Goal: Information Seeking & Learning: Get advice/opinions

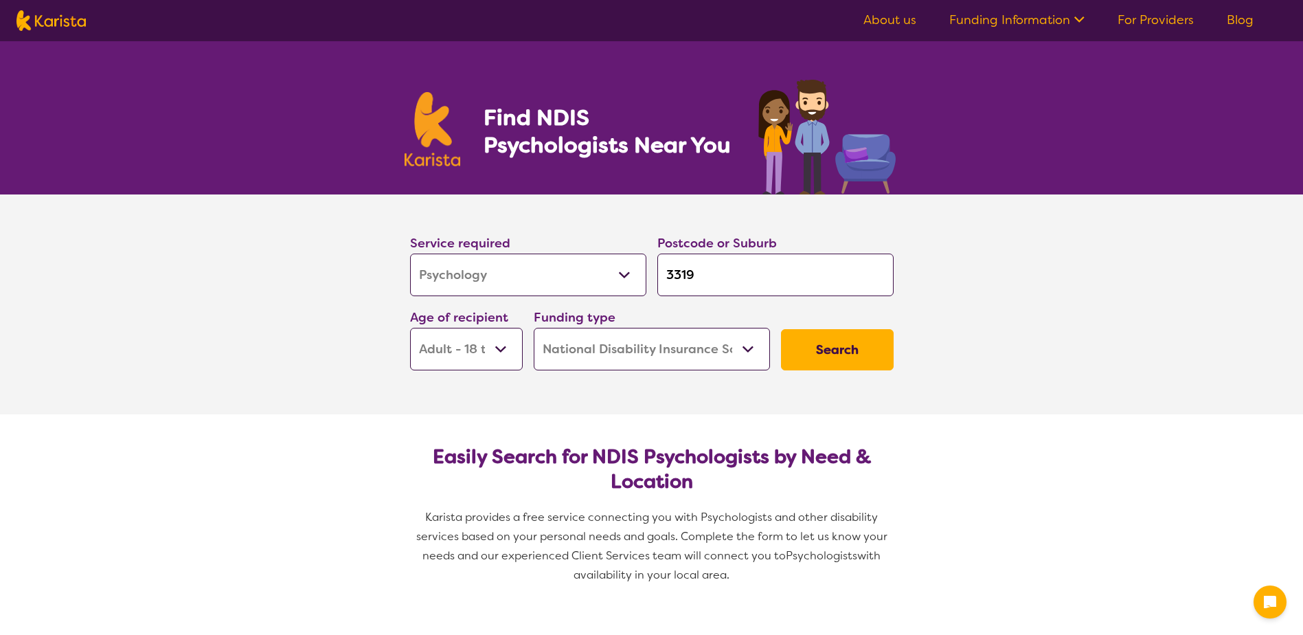
select select "Psychology"
select select "AD"
select select "NDIS"
select select "Psychology"
select select "AD"
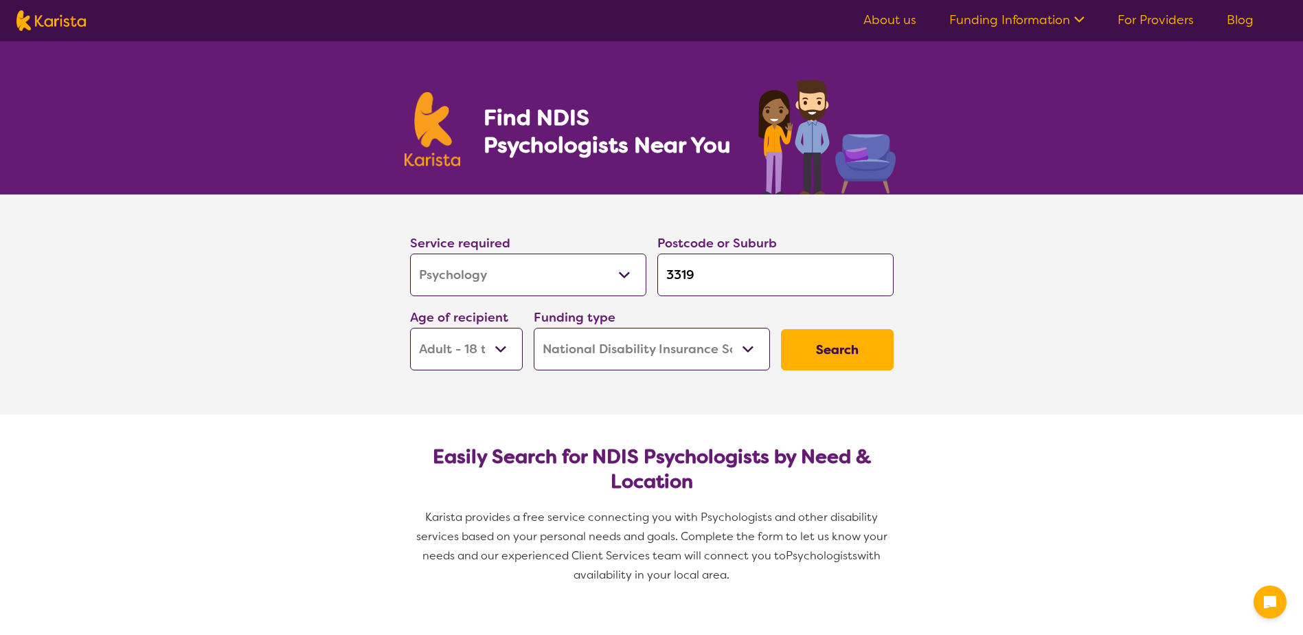
select select "NDIS"
click at [503, 350] on select "Early Childhood - 0 to 9 Child - 10 to 11 Adolescent - 12 to 17 Adult - 18 to 6…" at bounding box center [466, 349] width 113 height 43
click at [410, 328] on select "Early Childhood - 0 to 9 Child - 10 to 11 Adolescent - 12 to 17 Adult - 18 to 6…" at bounding box center [466, 349] width 113 height 43
click at [598, 278] on select "Allied Health Assistant Assessment ([MEDICAL_DATA] or [MEDICAL_DATA]) Behaviour…" at bounding box center [528, 274] width 236 height 43
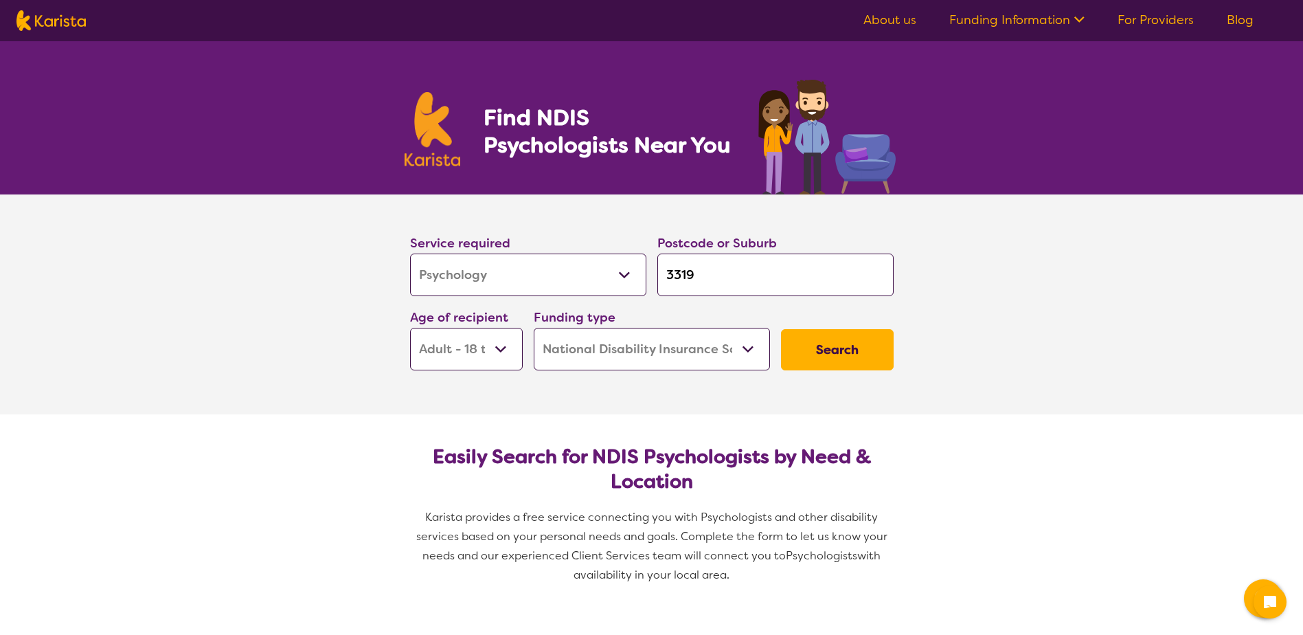
click at [731, 273] on input "3319" at bounding box center [775, 274] width 236 height 43
type input "331"
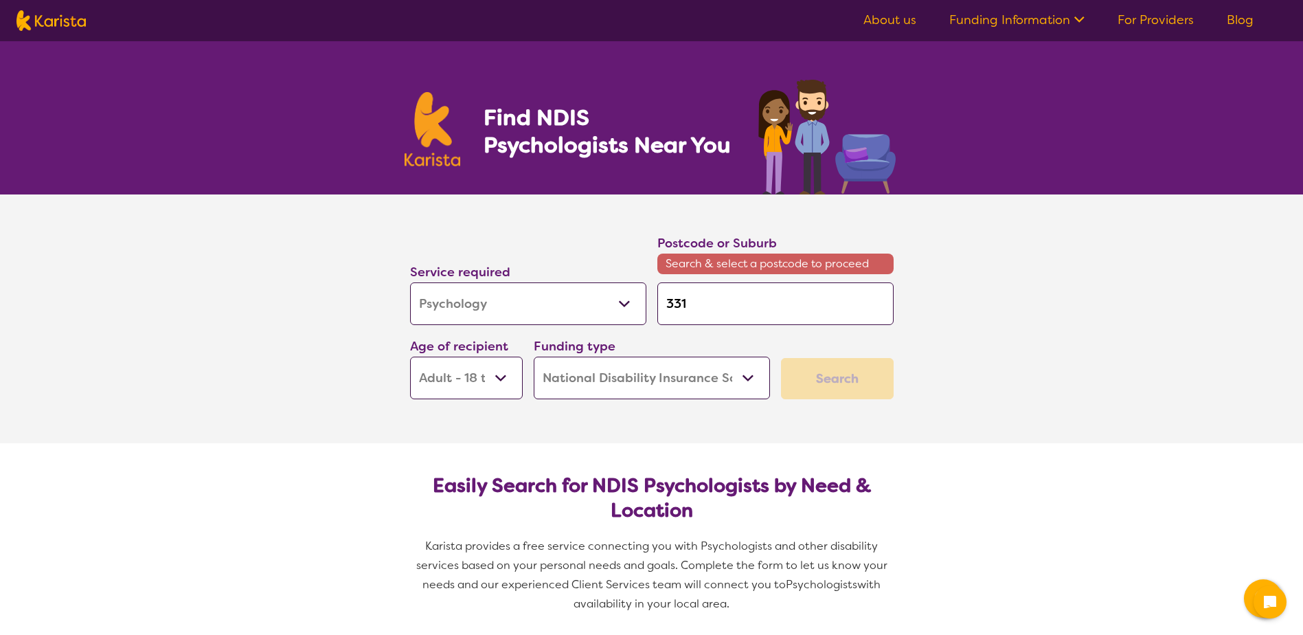
type input "33"
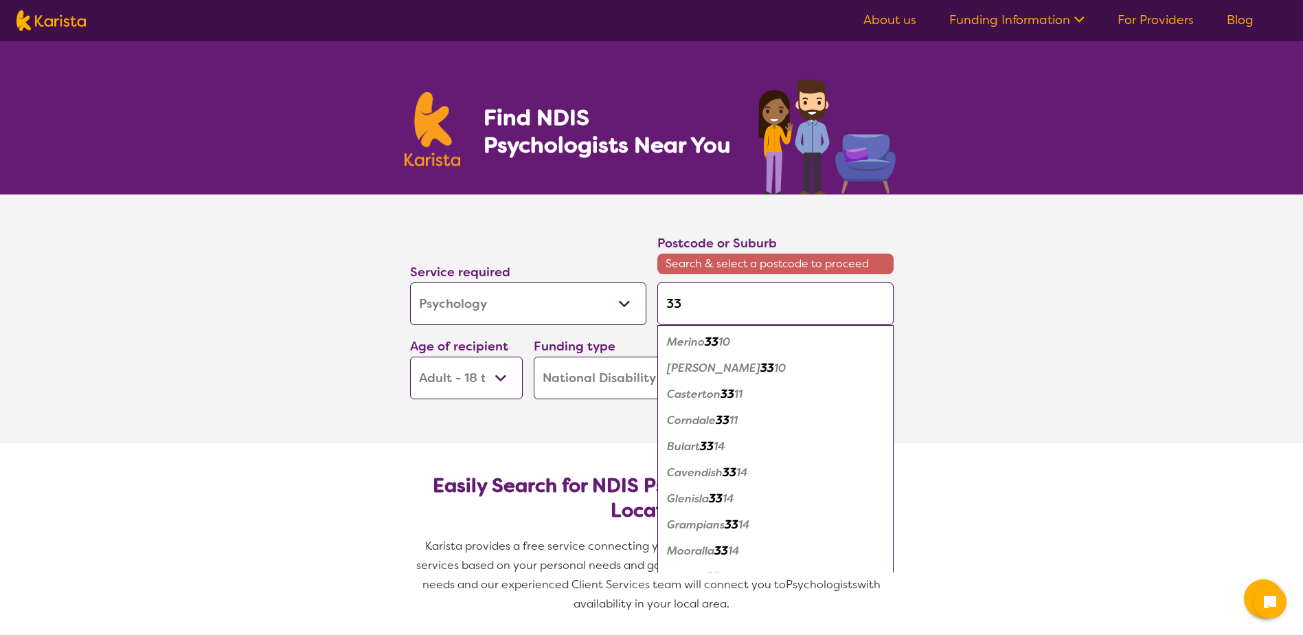
type input "330"
type input "3303"
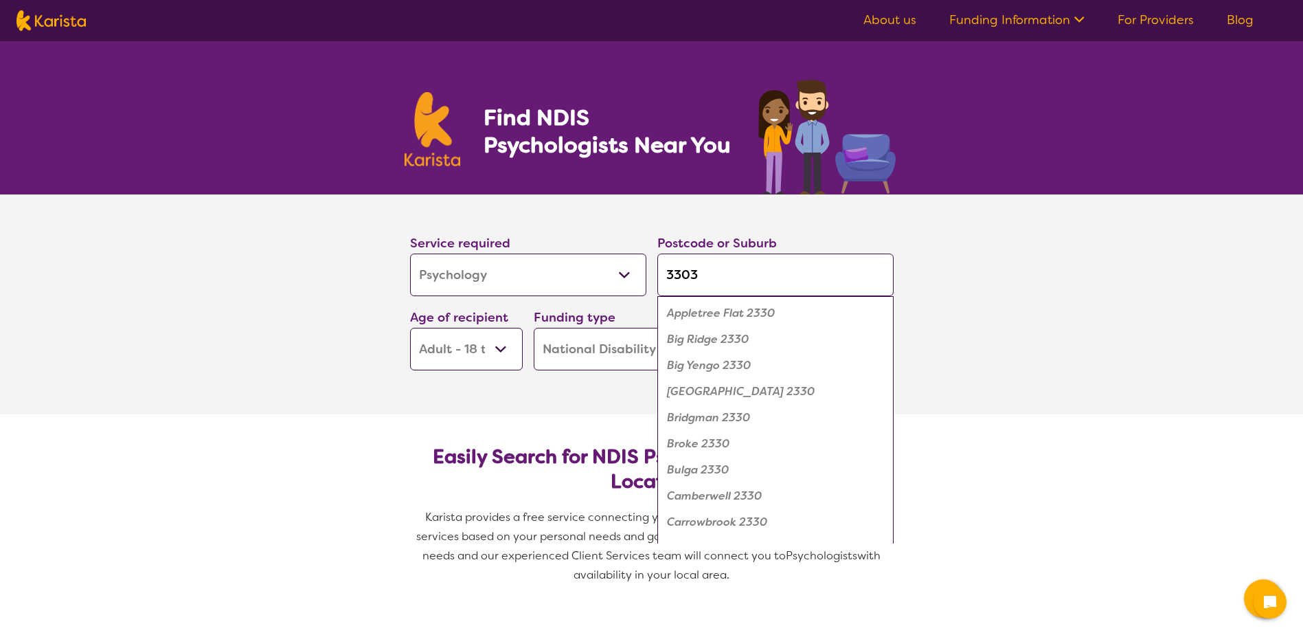
type input "33038"
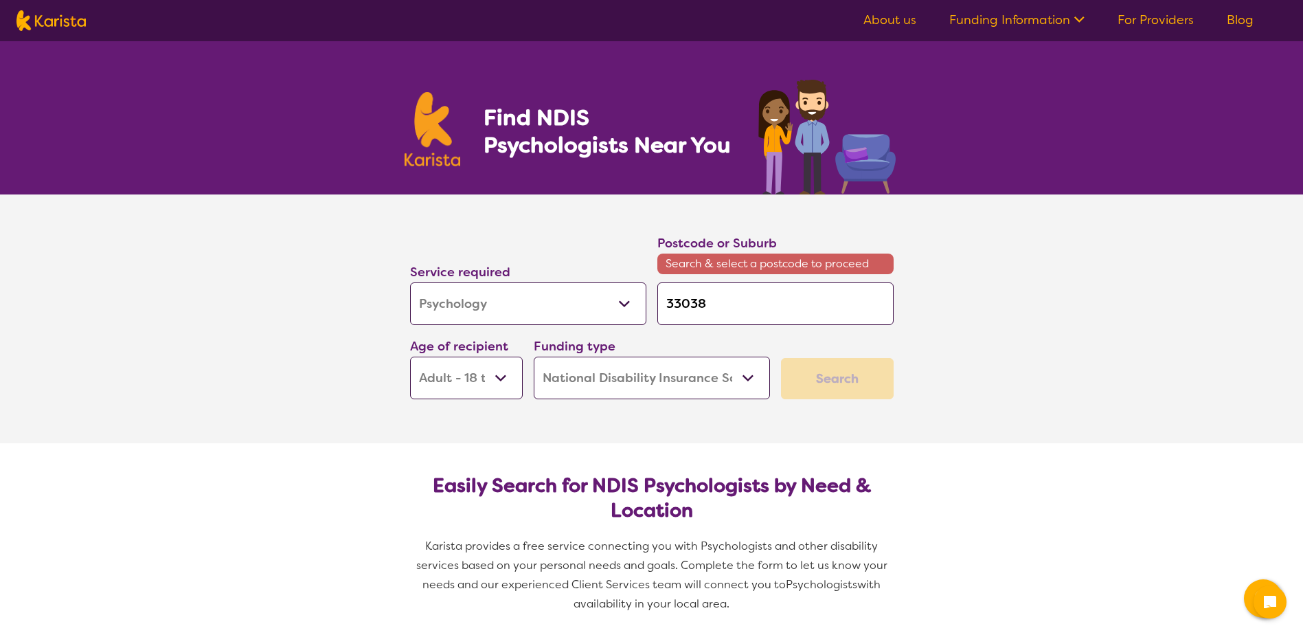
type input "3303"
type input "330"
type input "33"
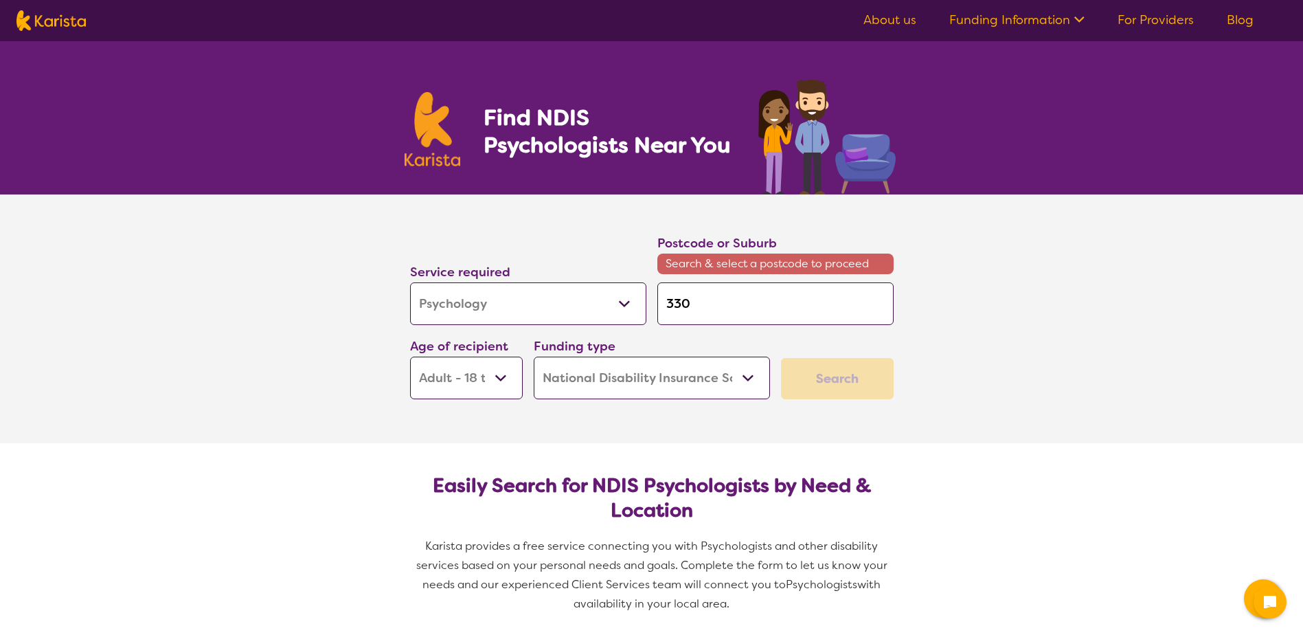
type input "33"
type input "3"
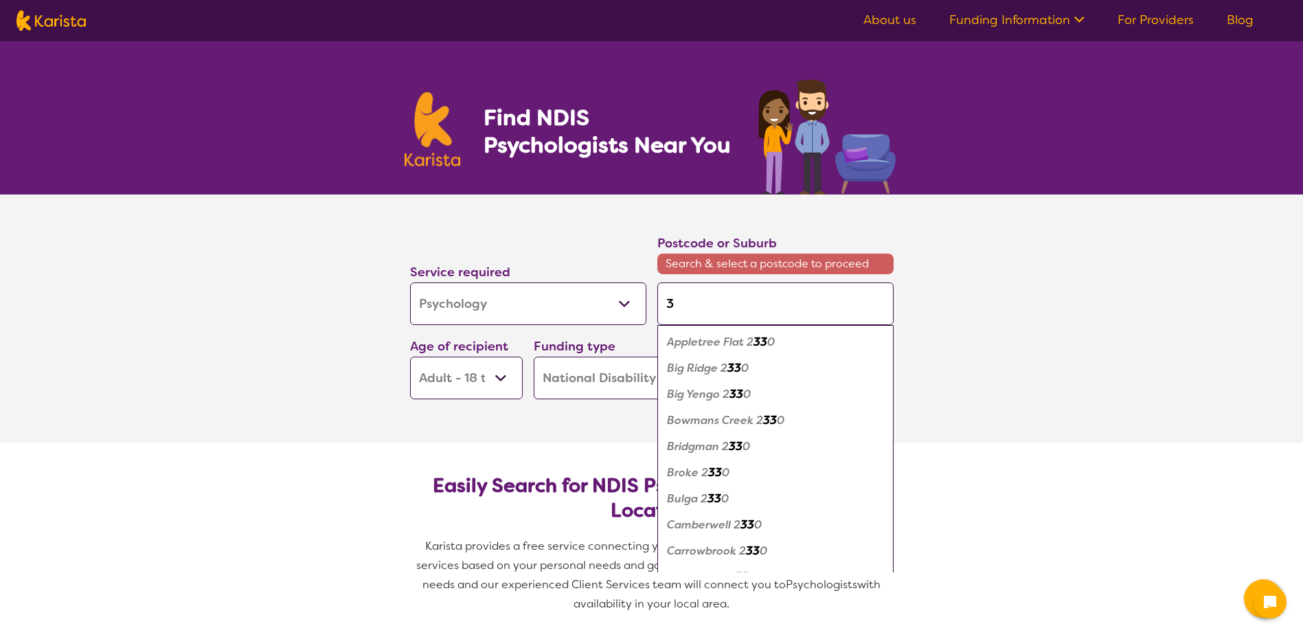
type input "30"
type input "303"
type input "3038"
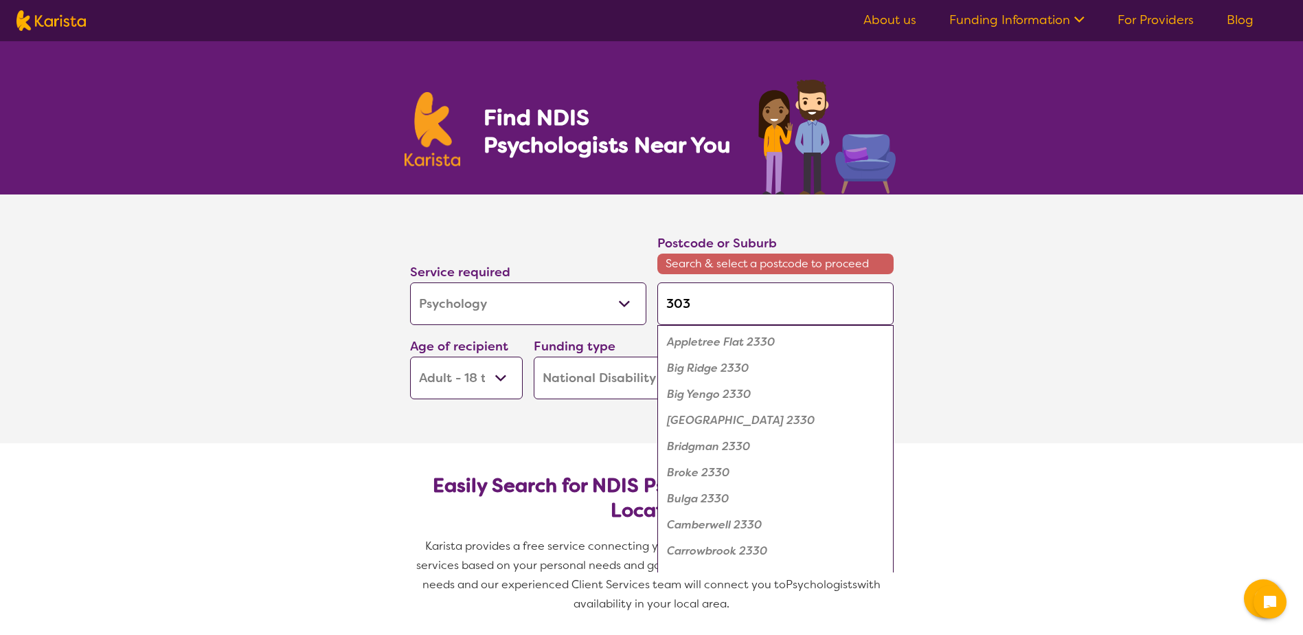
type input "3038"
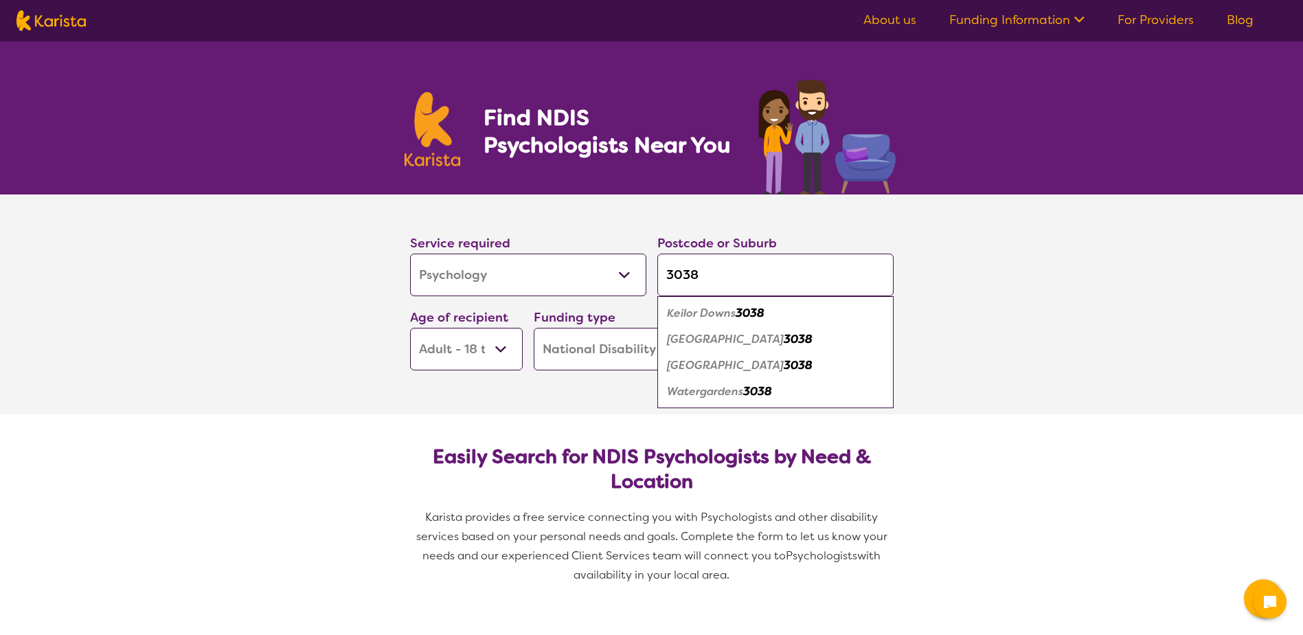
type input "3038"
click at [960, 363] on section "Service required Allied Health Assistant Assessment ([MEDICAL_DATA] or [MEDICAL…" at bounding box center [651, 304] width 1303 height 220
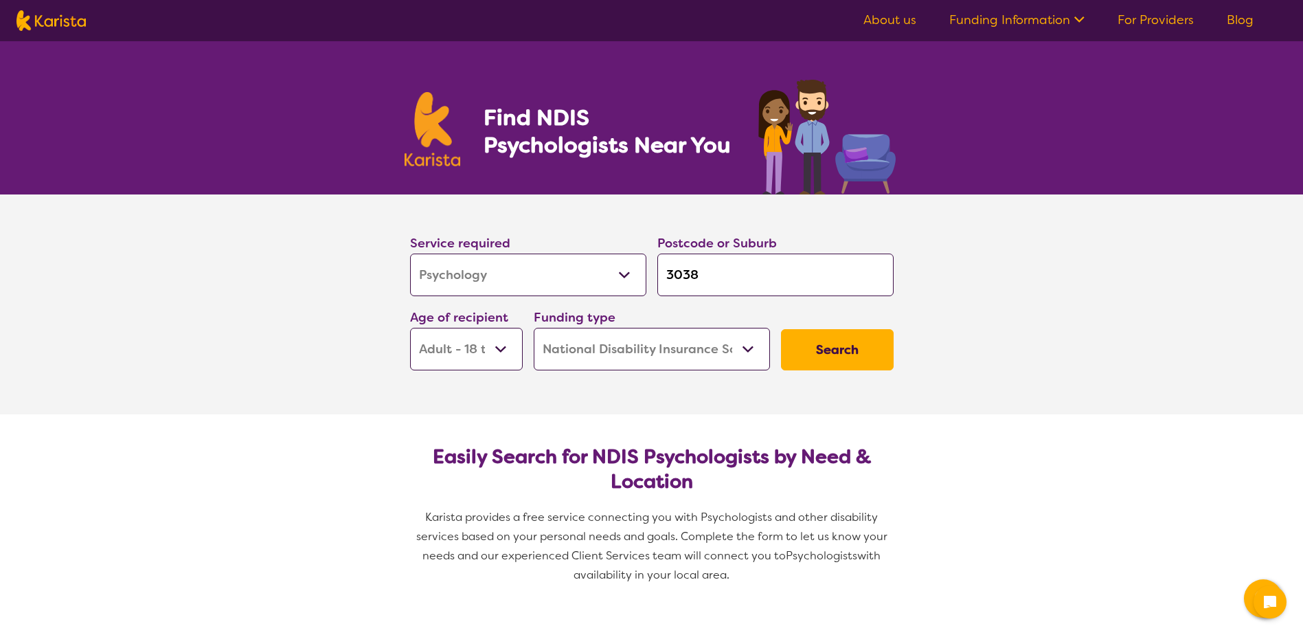
click at [880, 348] on button "Search" at bounding box center [837, 349] width 113 height 41
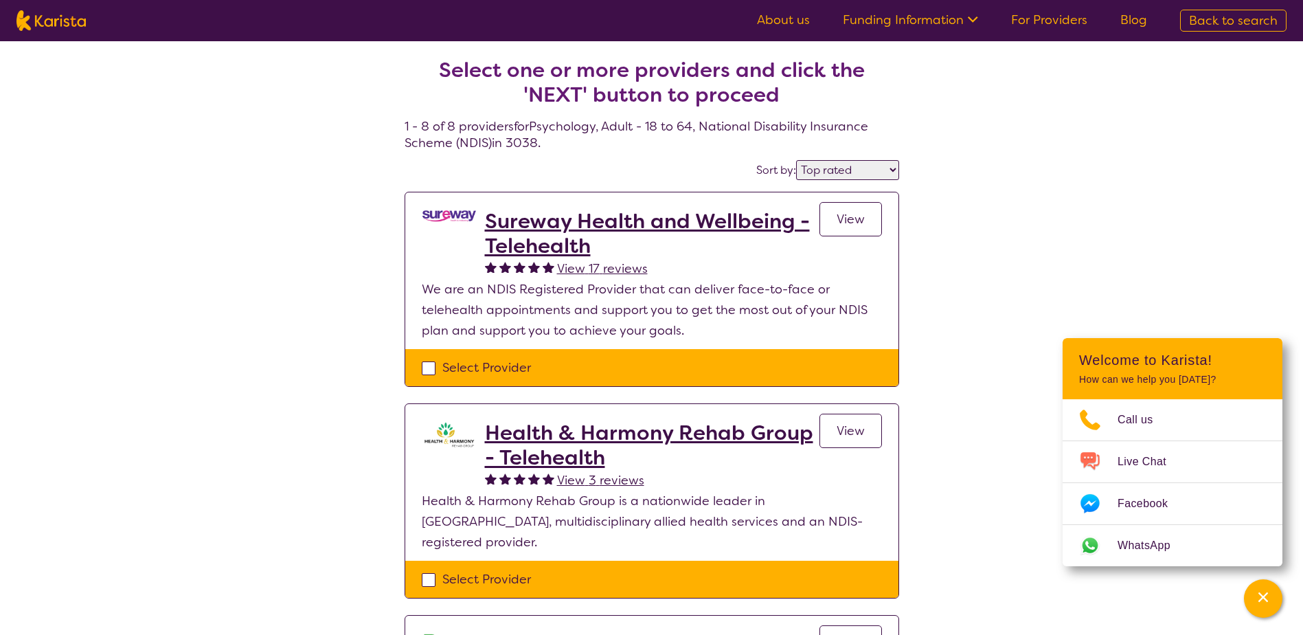
click at [877, 167] on select "Highly reviewed Top rated" at bounding box center [847, 170] width 103 height 20
select select "highly_reviewed"
click at [797, 160] on select "Highly reviewed Top rated" at bounding box center [847, 170] width 103 height 20
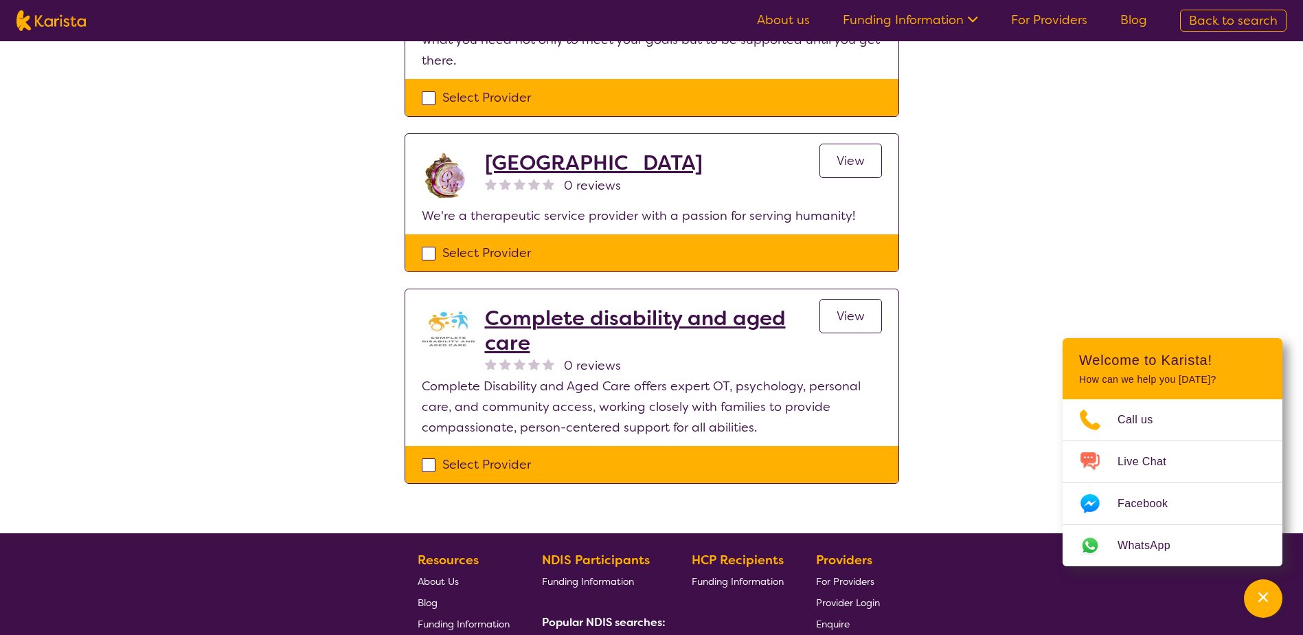
scroll to position [1236, 0]
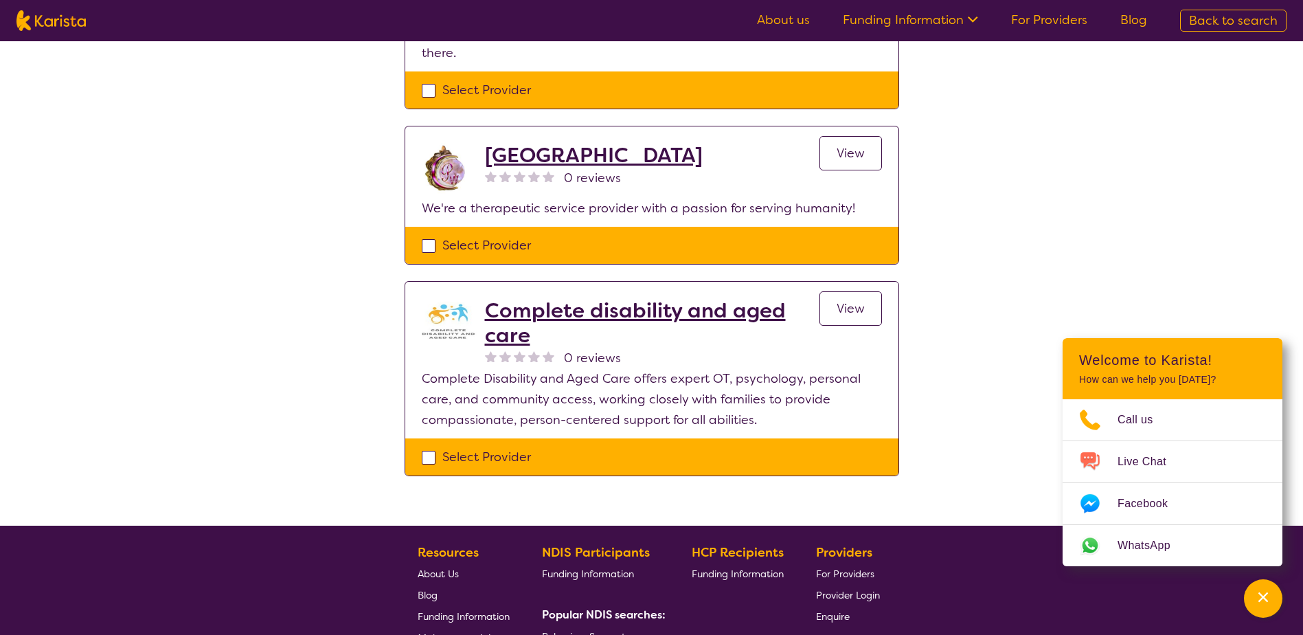
select select "Psychology"
select select "AD"
select select "NDIS"
select select "Psychology"
select select "AD"
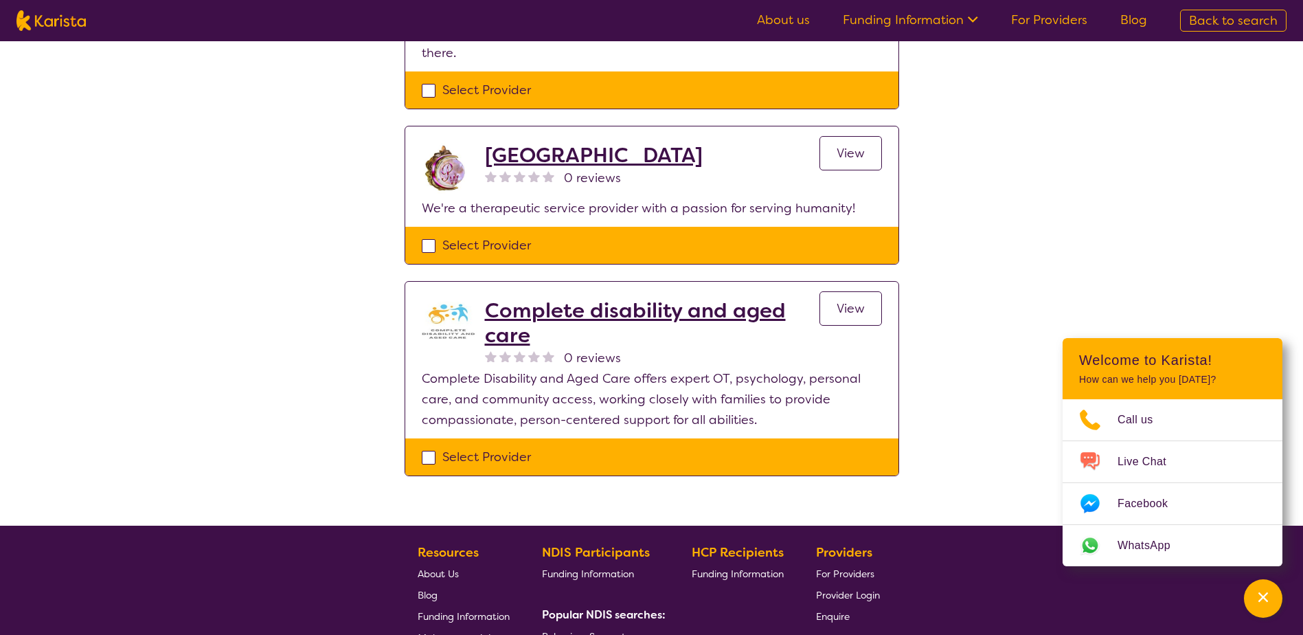
select select "NDIS"
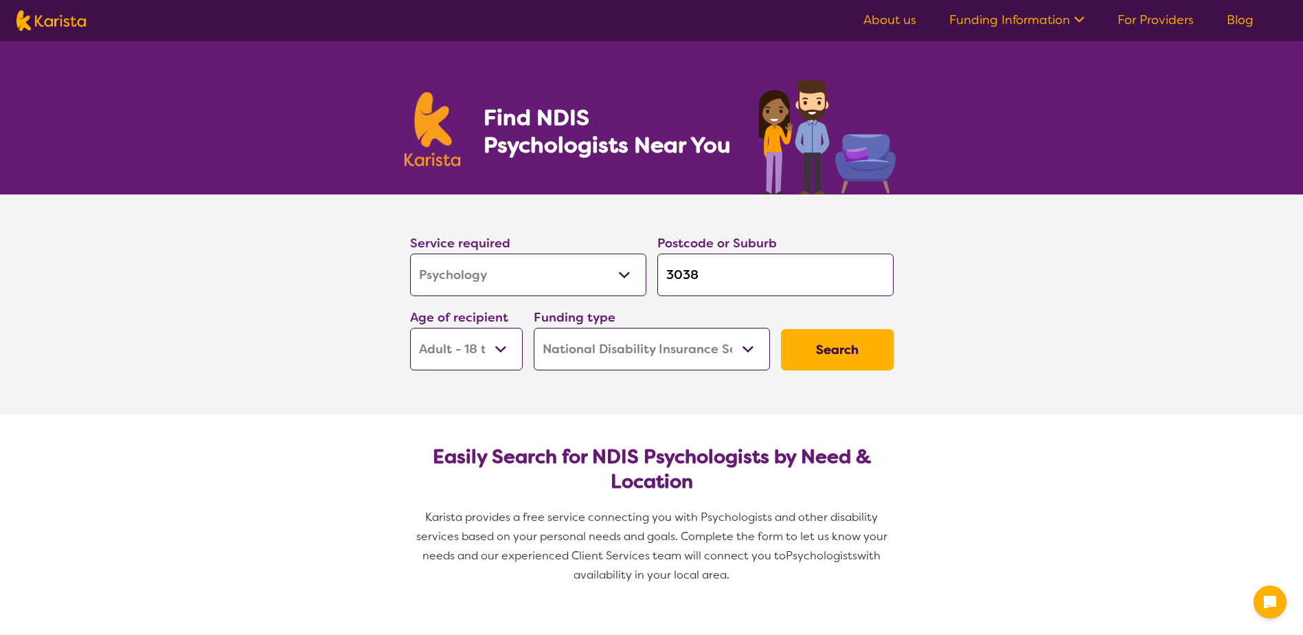
select select "Psychology"
select select "AD"
select select "NDIS"
select select "Psychology"
select select "AD"
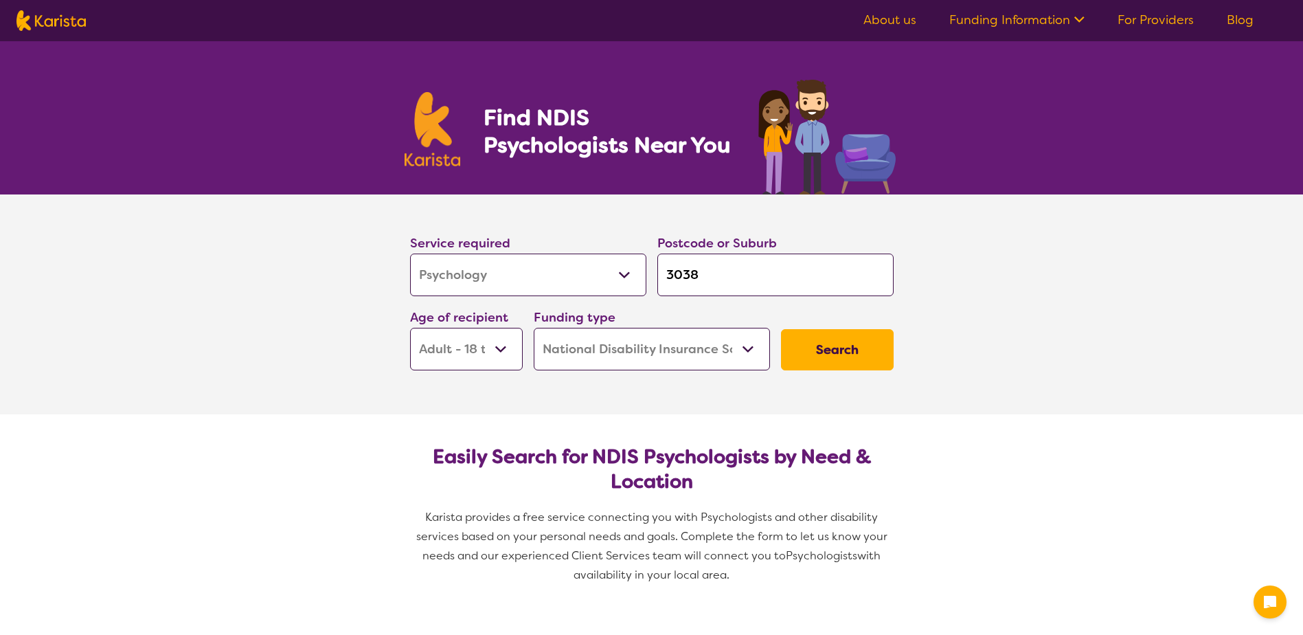
select select "NDIS"
click at [859, 349] on button "Search" at bounding box center [837, 349] width 113 height 41
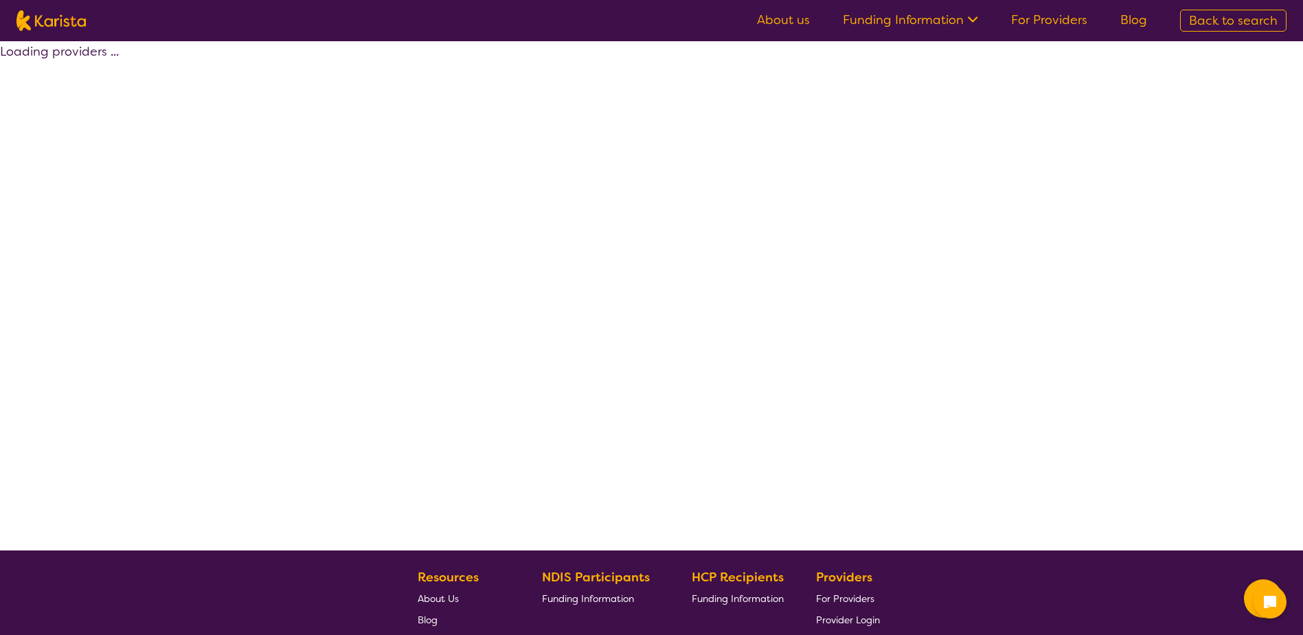
select select "by_score"
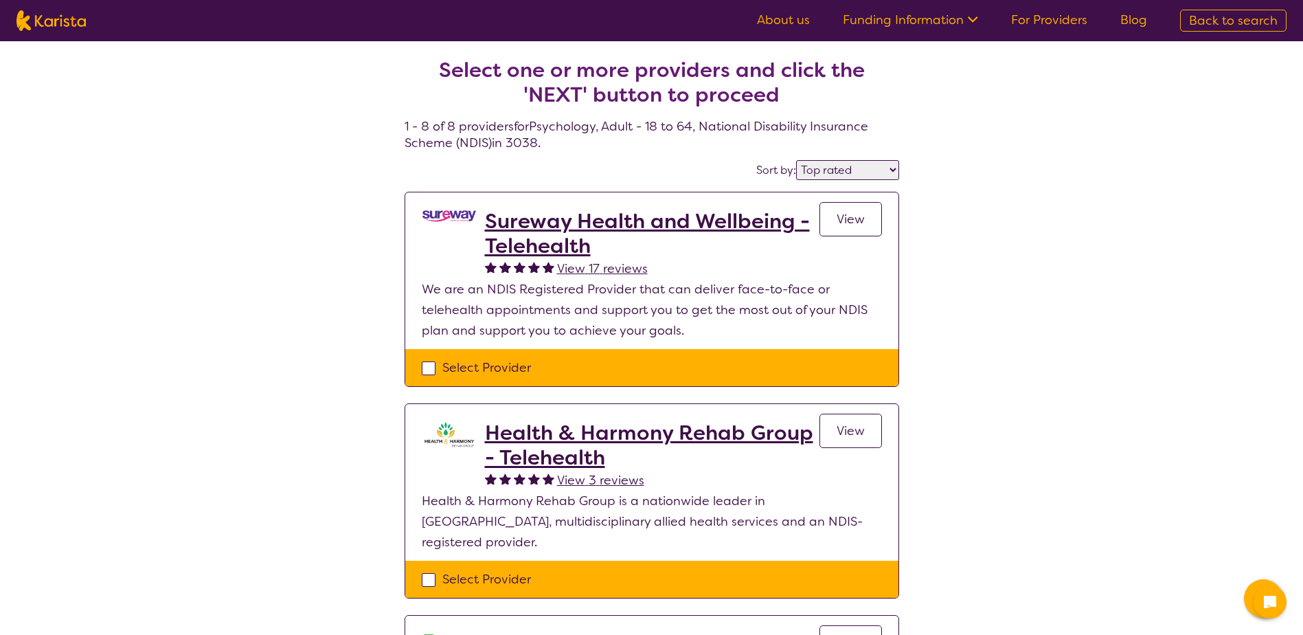
click at [558, 239] on h2 "Sureway Health and Wellbeing - Telehealth" at bounding box center [652, 233] width 335 height 49
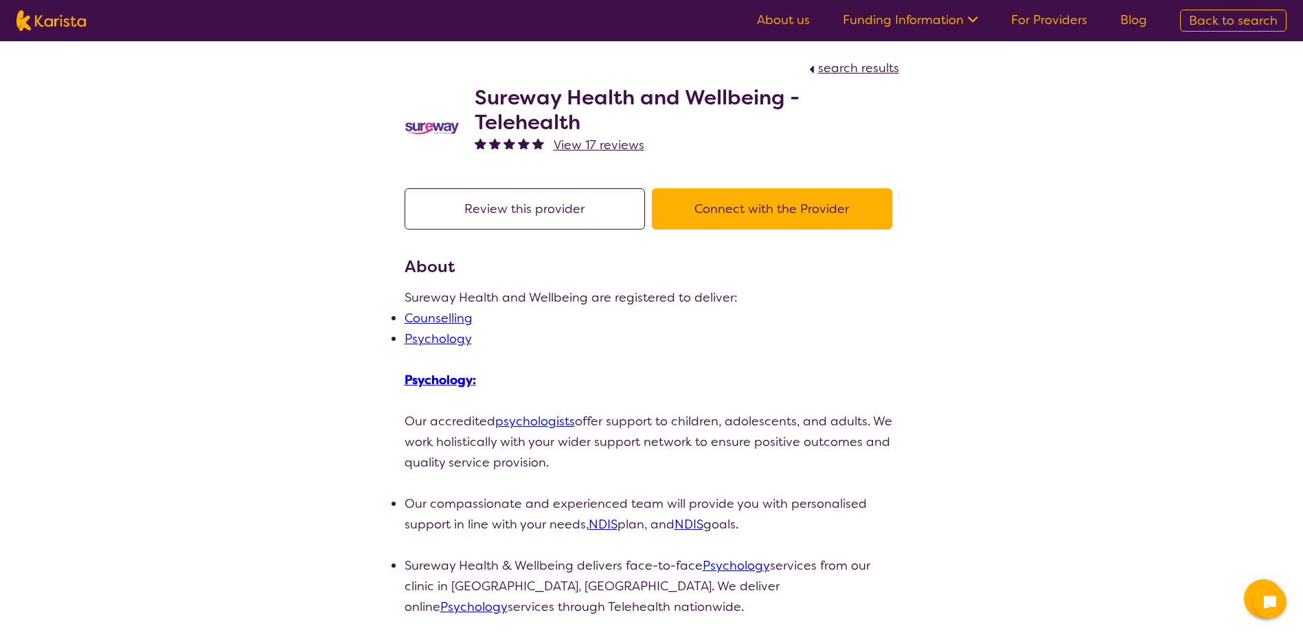
select select "by_score"
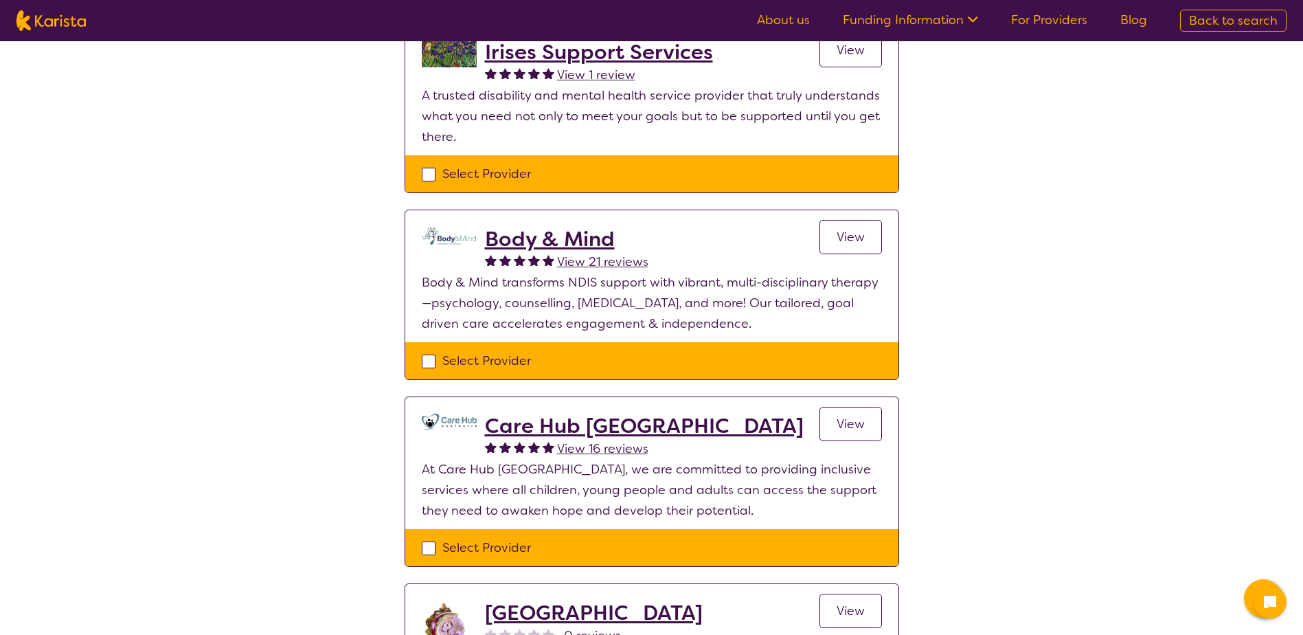
scroll to position [756, 0]
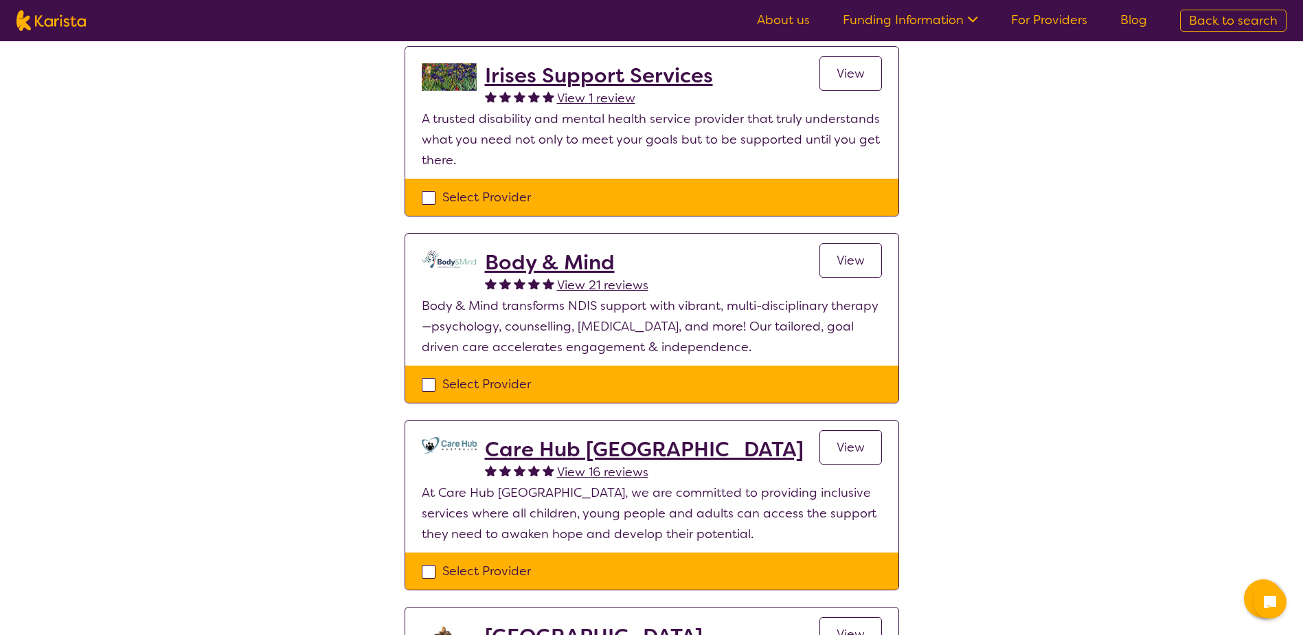
click at [527, 250] on h2 "Body & Mind" at bounding box center [566, 262] width 163 height 25
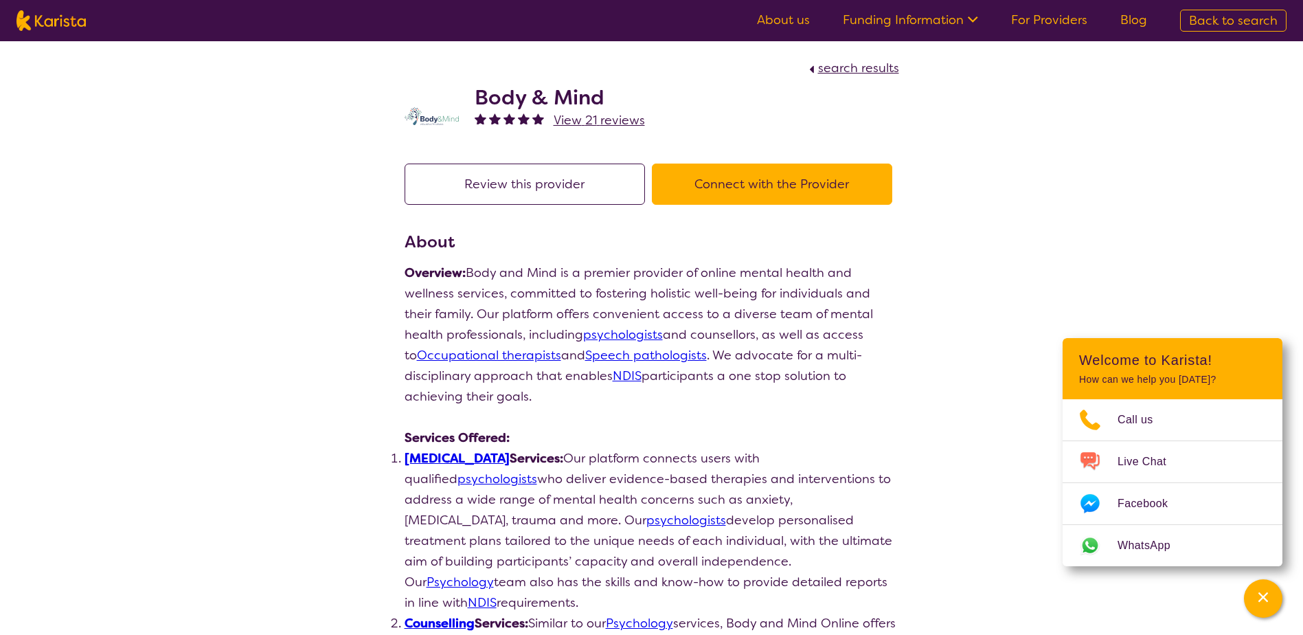
scroll to position [756, 0]
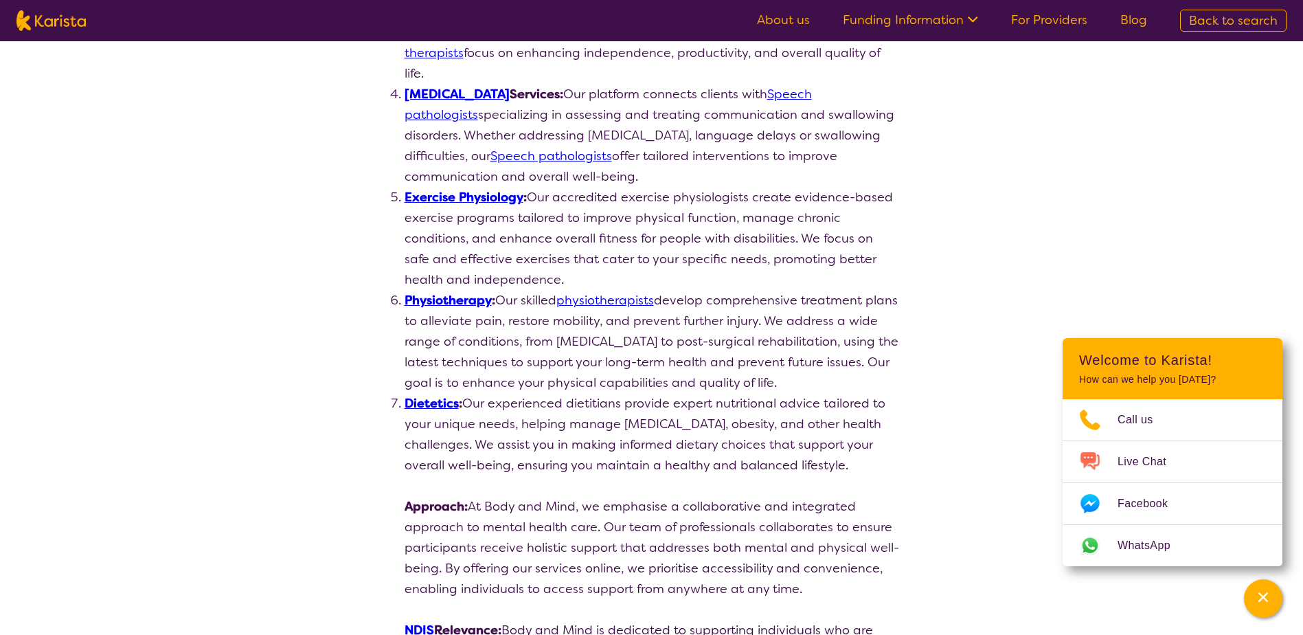
select select "by_score"
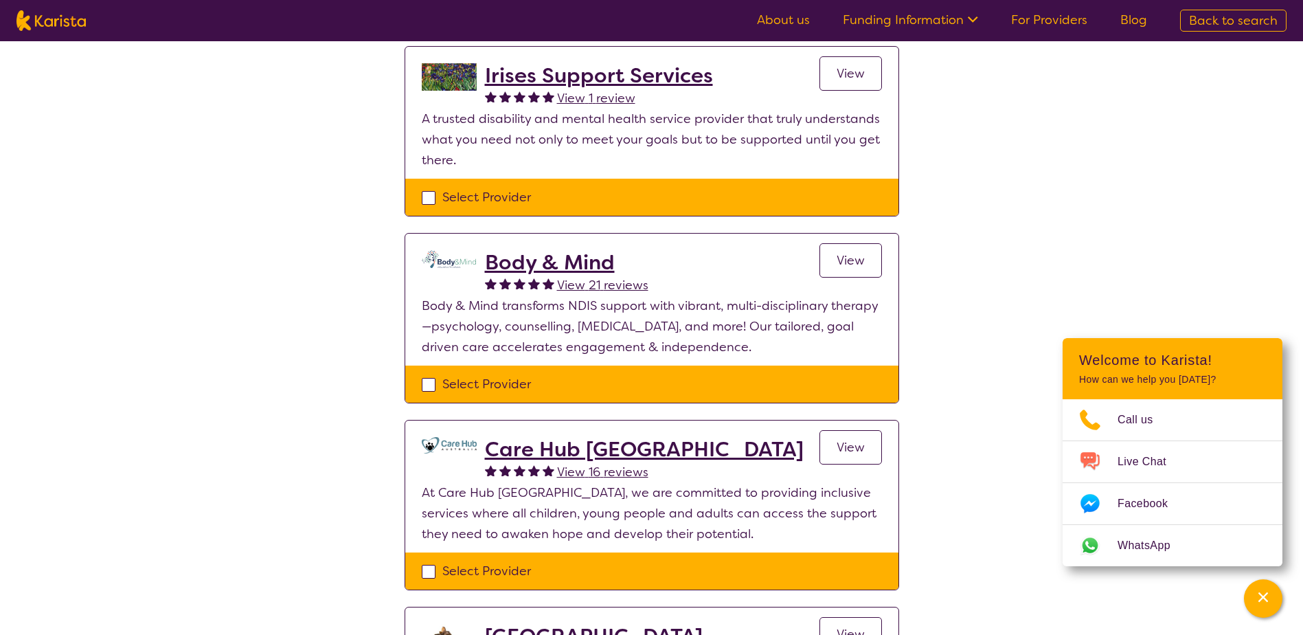
select select "Psychology"
select select "AD"
select select "NDIS"
select select "Psychology"
select select "AD"
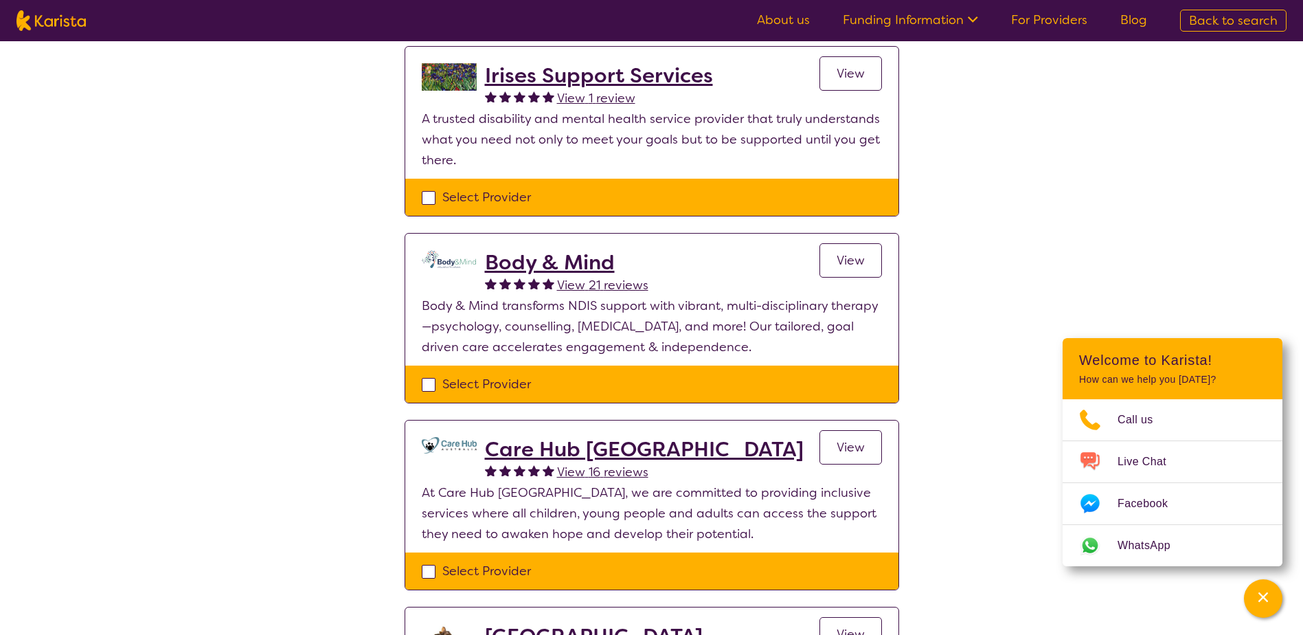
select select "NDIS"
